Goal: Contribute content

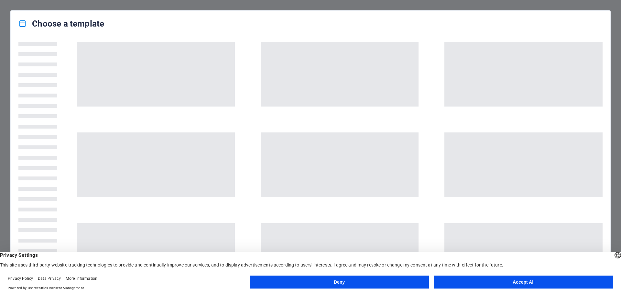
click at [546, 283] on button "Accept All" at bounding box center [523, 281] width 179 height 13
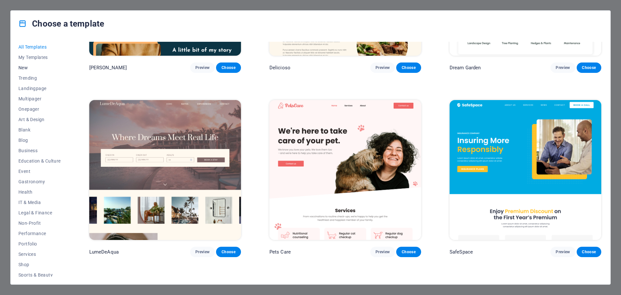
click at [24, 67] on span "New" at bounding box center [39, 67] width 42 height 5
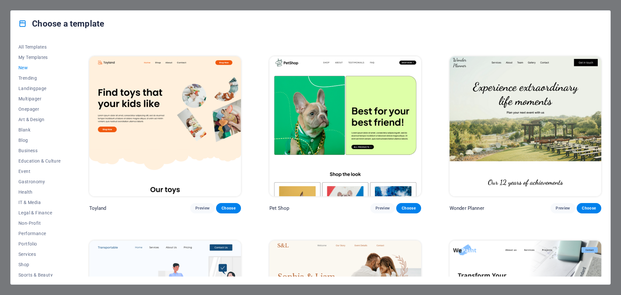
scroll to position [550, 0]
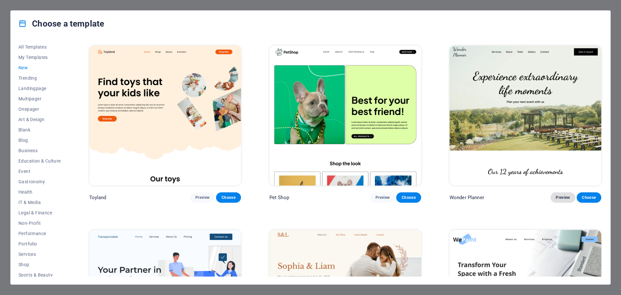
click at [558, 195] on span "Preview" at bounding box center [563, 197] width 14 height 5
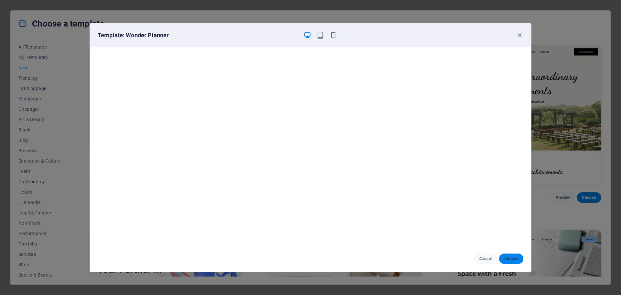
click at [512, 259] on span "Choose" at bounding box center [511, 258] width 14 height 5
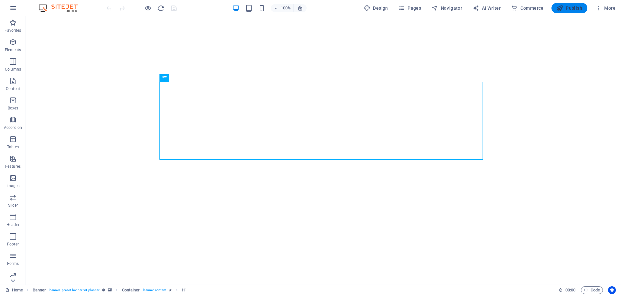
click at [568, 9] on span "Publish" at bounding box center [570, 8] width 26 height 6
